Goal: Task Accomplishment & Management: Use online tool/utility

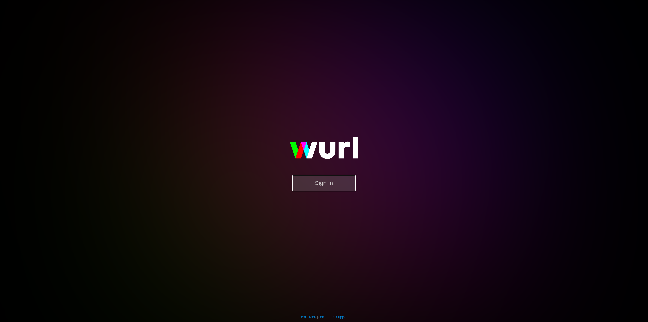
click at [340, 184] on button "Sign In" at bounding box center [324, 183] width 63 height 16
click at [340, 182] on button "Sign In" at bounding box center [324, 183] width 63 height 16
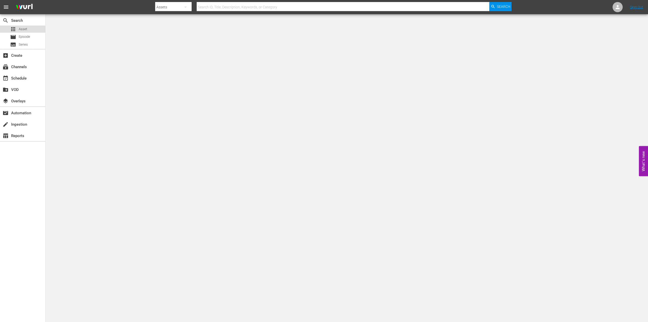
click at [22, 28] on span "Asset" at bounding box center [23, 29] width 8 height 5
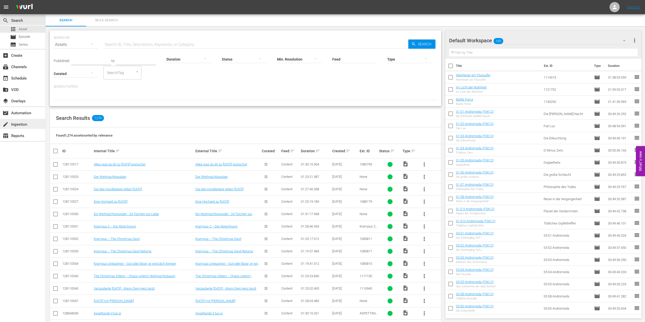
click at [12, 125] on div "create Ingestion" at bounding box center [14, 123] width 28 height 5
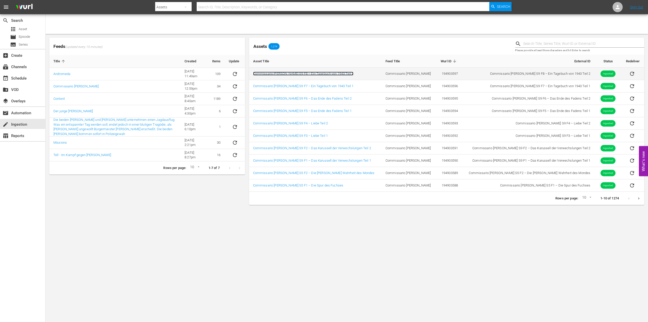
click at [310, 73] on link "Commissario Montalbano S9 F8 – Ein Tagebuch von 1943 Teil 2" at bounding box center [303, 74] width 101 height 4
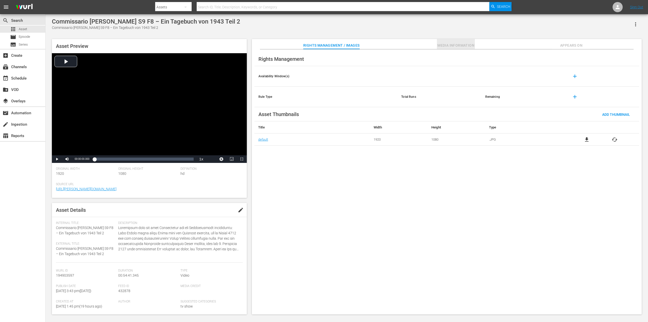
click at [464, 48] on span "Media Information" at bounding box center [456, 45] width 38 height 6
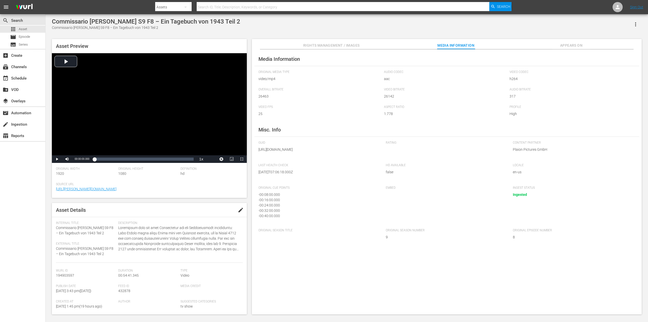
click at [567, 46] on span "Appears On" at bounding box center [572, 45] width 38 height 6
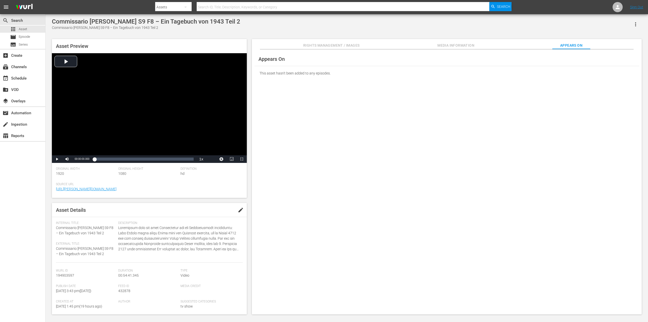
click at [318, 46] on span "Rights Management / Images" at bounding box center [331, 45] width 56 height 6
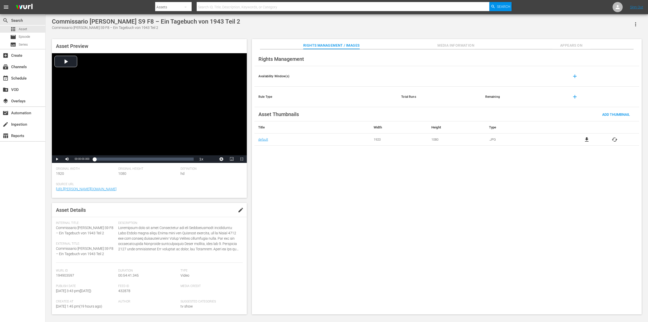
click at [311, 27] on div "Commissario Montalbano S9 F8 – Ein Tagebuch von 1943 Teil 2 Commissario Montalb…" at bounding box center [347, 24] width 590 height 12
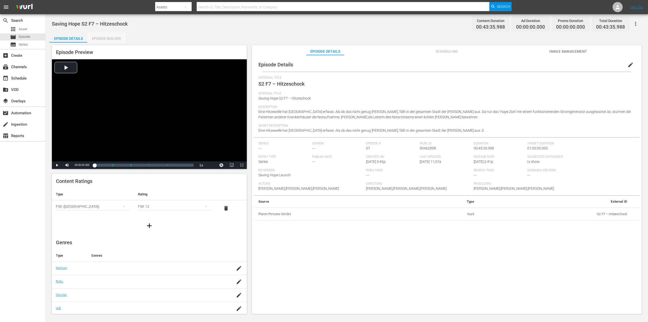
click at [109, 40] on div "Episode Builder" at bounding box center [106, 38] width 38 height 12
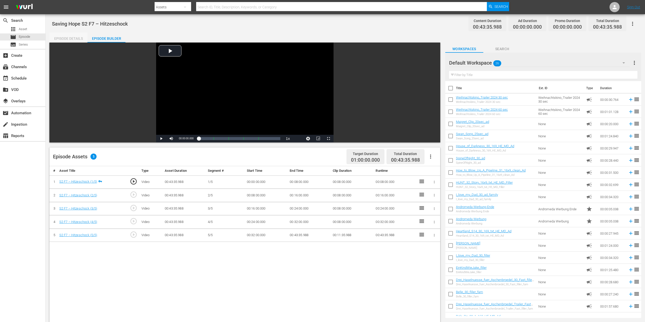
click at [79, 35] on div "Episode Details" at bounding box center [68, 38] width 38 height 12
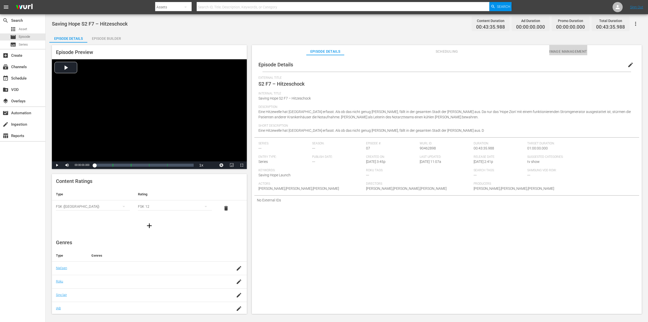
click at [572, 50] on span "Image Management" at bounding box center [569, 51] width 38 height 6
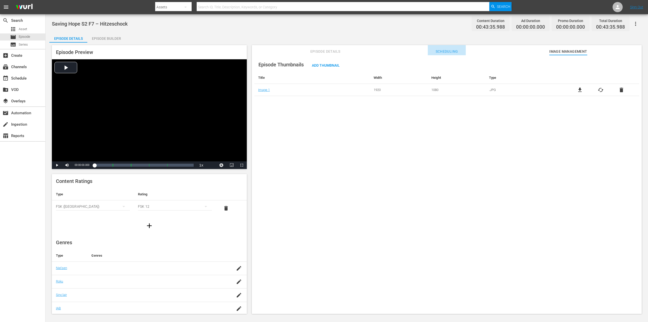
click at [448, 53] on span "Scheduling" at bounding box center [447, 51] width 38 height 6
